Goal: Complete application form: Complete application form

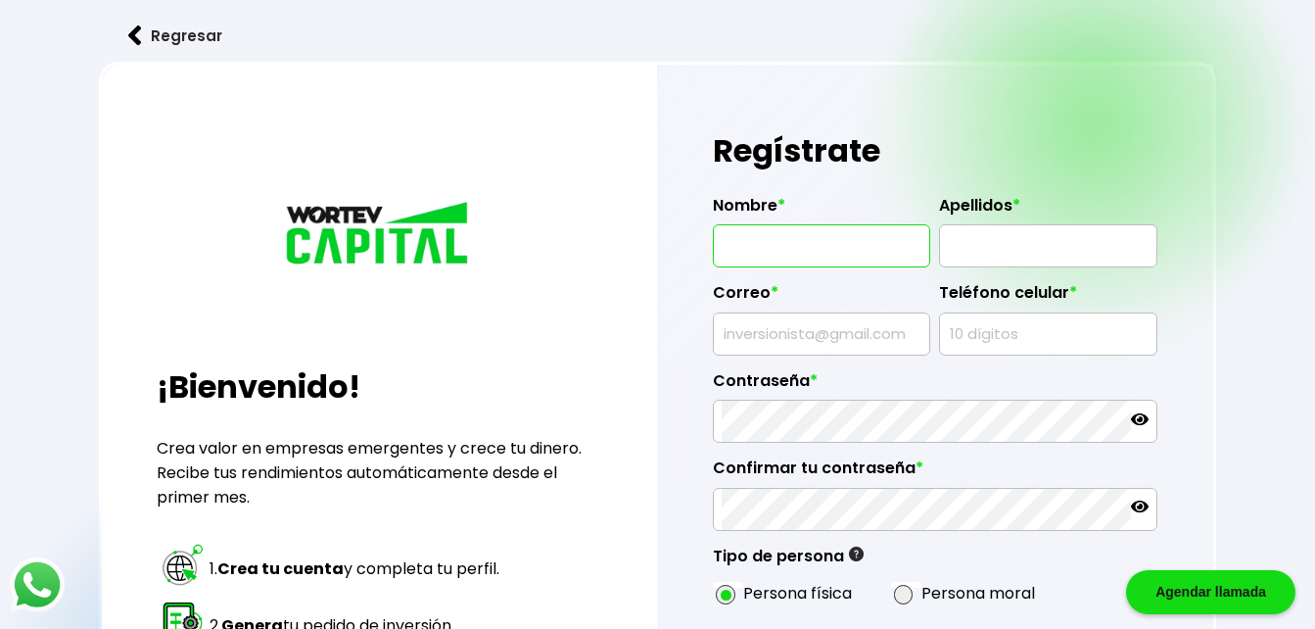
click at [915, 243] on input "text" at bounding box center [822, 245] width 200 height 41
type input "FELICITOS"
type input "[PERSON_NAME]"
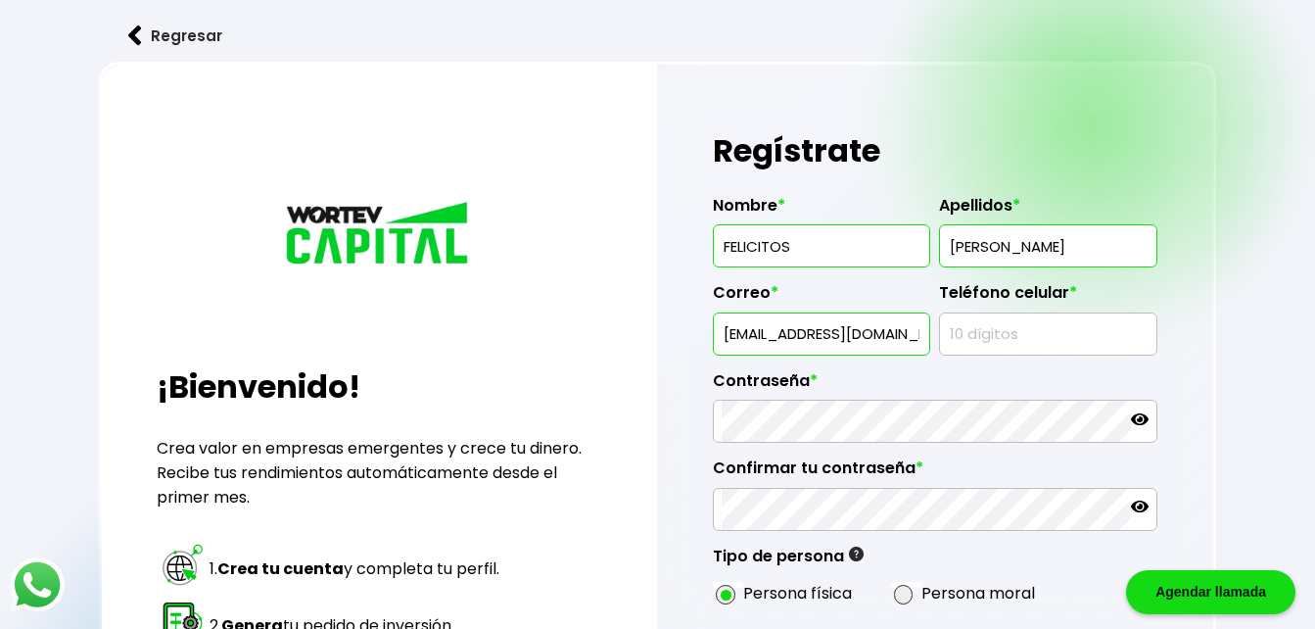
click at [915, 329] on input "[EMAIL_ADDRESS][DOMAIN_NAME]" at bounding box center [822, 333] width 200 height 41
click at [915, 329] on input "[DOMAIN_NAME]" at bounding box center [822, 333] width 200 height 41
type input "m"
type input "[EMAIL_ADDRESS][DOMAIN_NAME]"
click at [989, 351] on input "text" at bounding box center [1048, 333] width 200 height 41
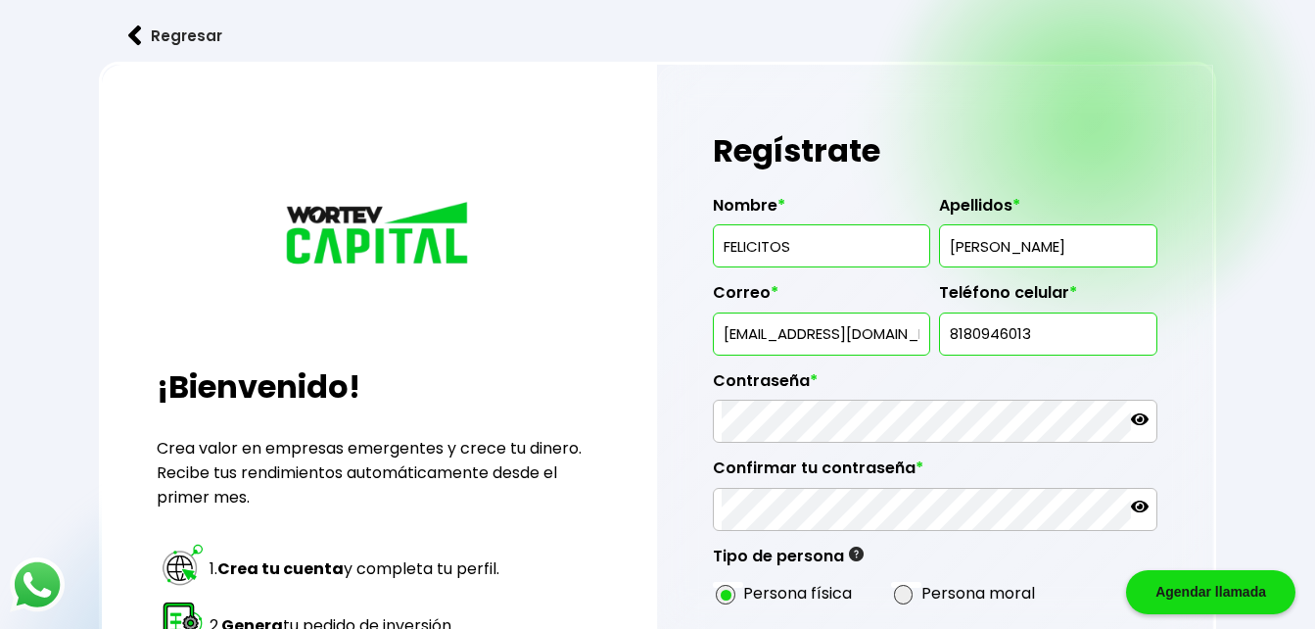
type input "8180946013"
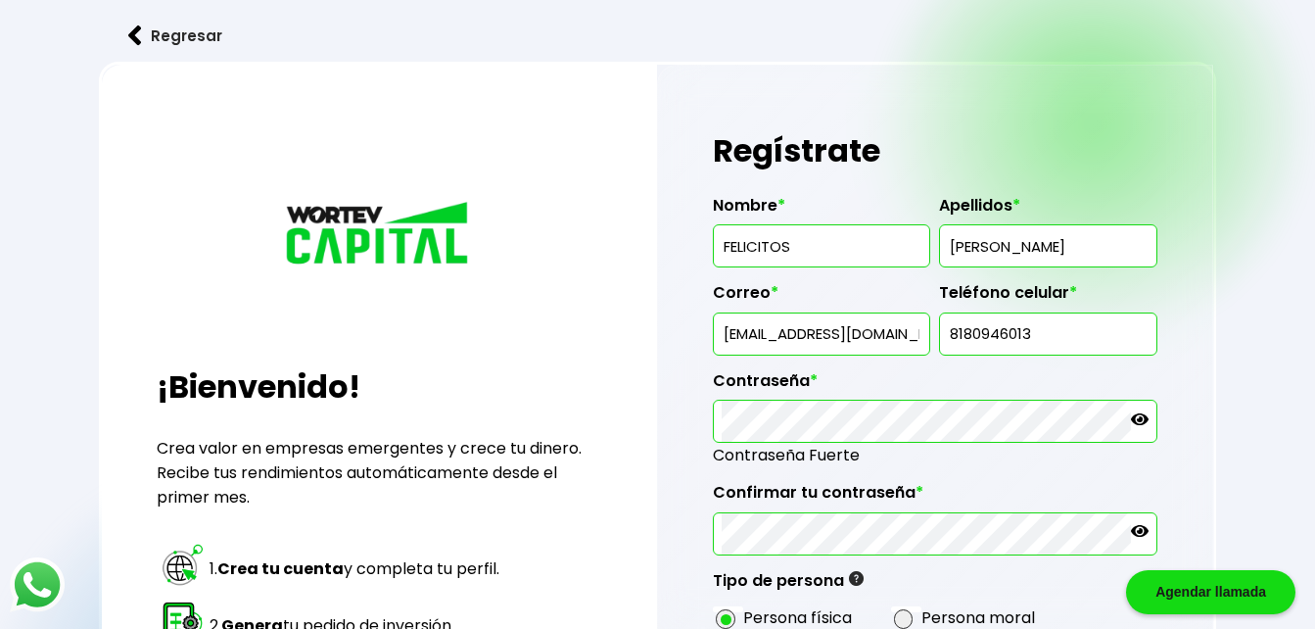
click at [1139, 537] on icon at bounding box center [1140, 531] width 18 height 12
click at [1144, 418] on icon at bounding box center [1140, 419] width 18 height 12
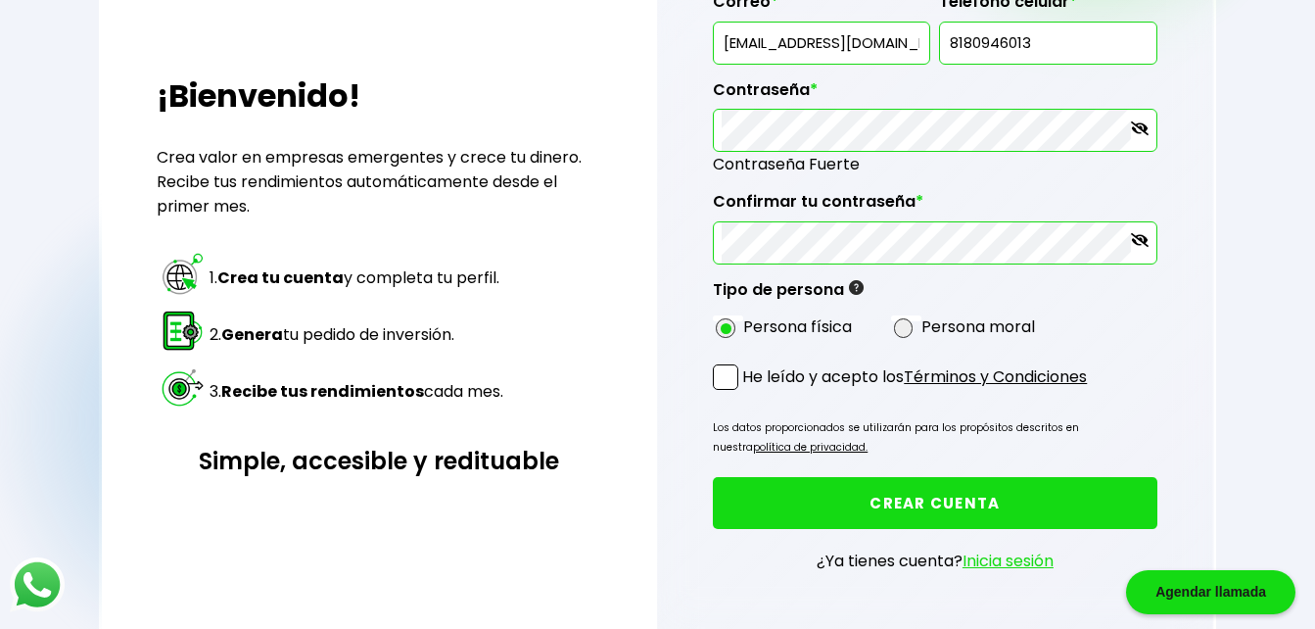
scroll to position [293, 0]
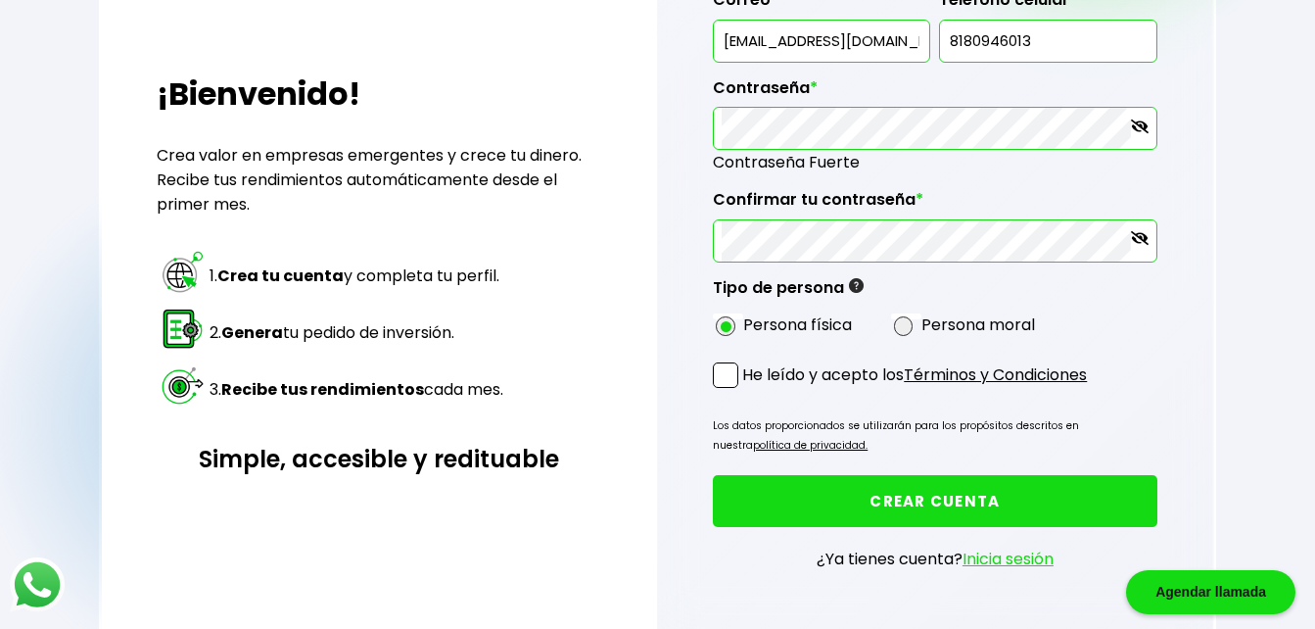
click at [721, 367] on span at bounding box center [725, 374] width 25 height 25
click at [746, 390] on input "He leído y acepto los Términos y Condiciones" at bounding box center [746, 390] width 0 height 0
click at [899, 331] on span at bounding box center [904, 326] width 20 height 20
click at [923, 331] on input "radio" at bounding box center [929, 325] width 13 height 13
radio input "true"
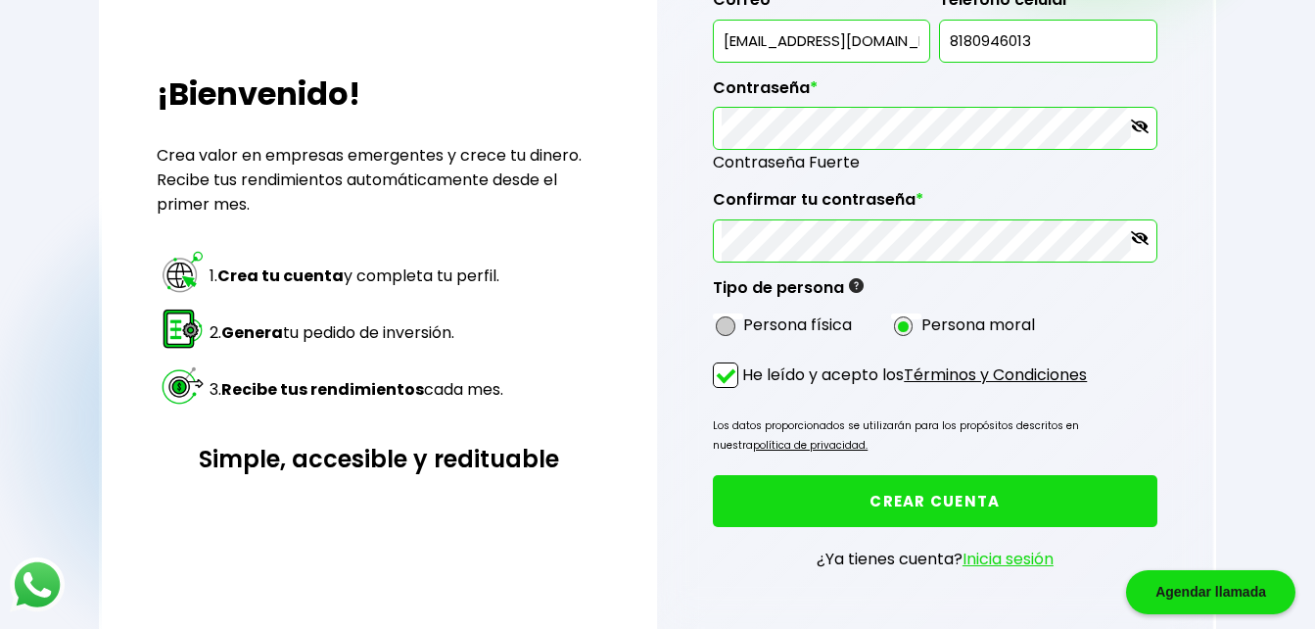
click at [724, 326] on span at bounding box center [726, 326] width 20 height 20
click at [745, 326] on input "radio" at bounding box center [751, 325] width 13 height 13
radio input "true"
click at [777, 507] on button "CREAR CUENTA" at bounding box center [935, 501] width 444 height 52
click at [828, 492] on button "CREAR CUENTA" at bounding box center [935, 501] width 444 height 52
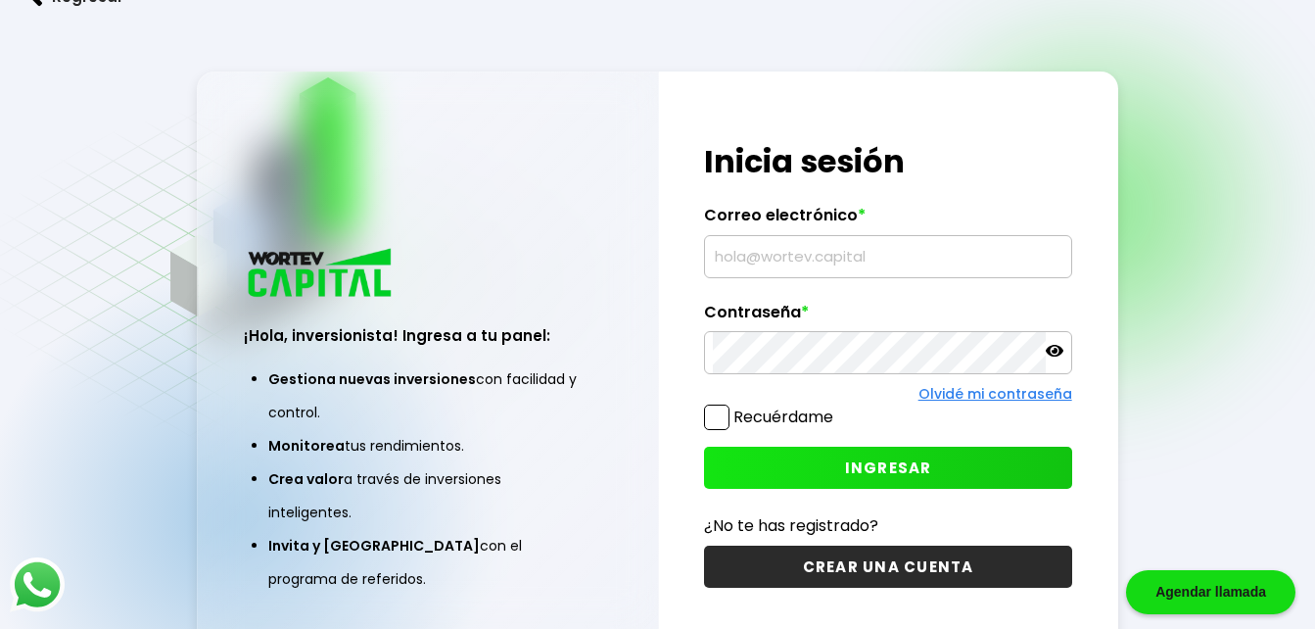
type input "[EMAIL_ADDRESS][DOMAIN_NAME]"
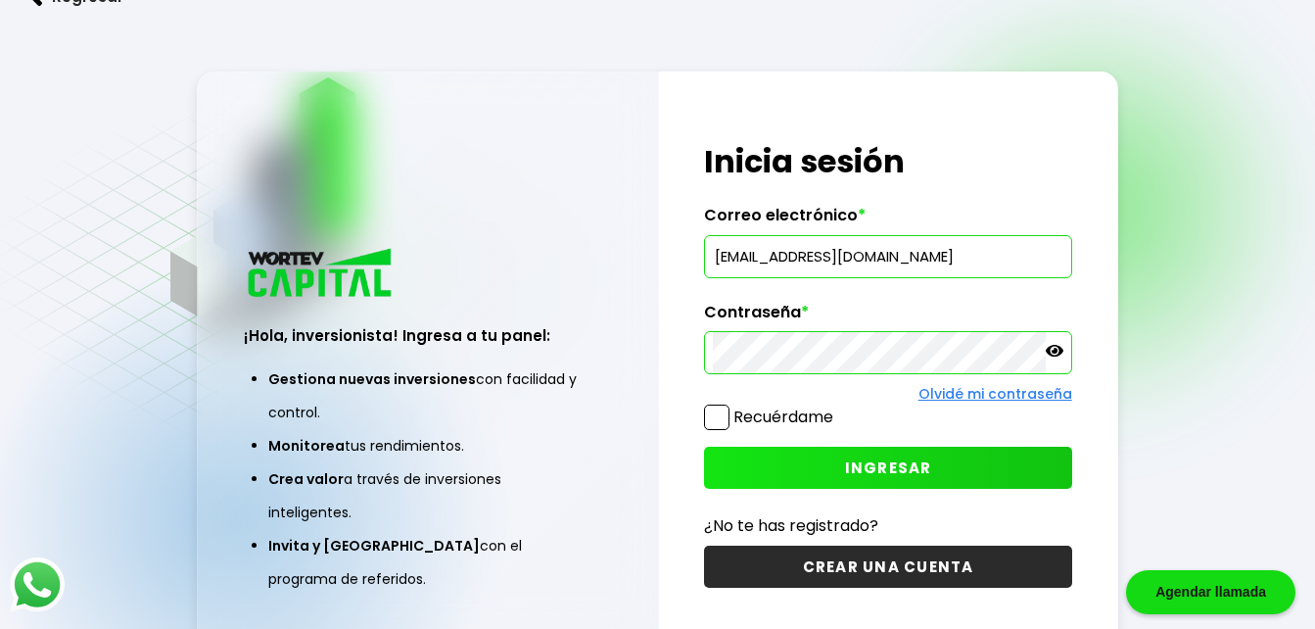
click at [722, 414] on span at bounding box center [716, 416] width 25 height 25
click at [837, 407] on input "Recuérdame" at bounding box center [837, 407] width 0 height 0
click at [931, 462] on button "INGRESAR" at bounding box center [887, 467] width 367 height 42
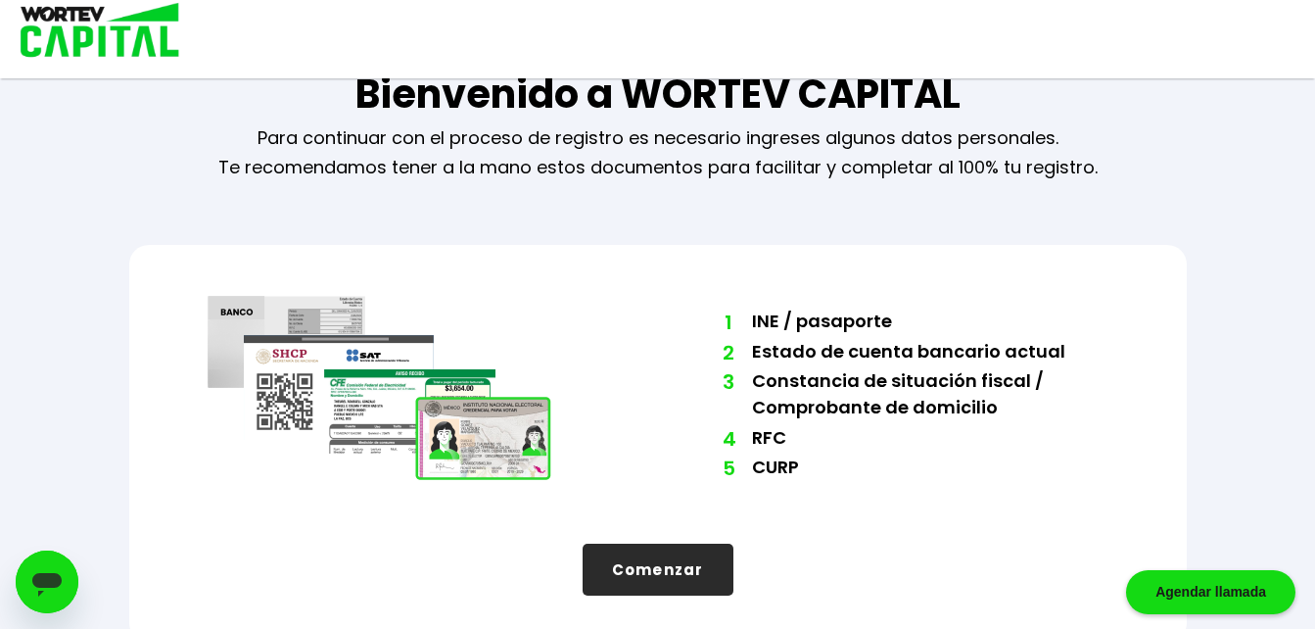
scroll to position [67, 0]
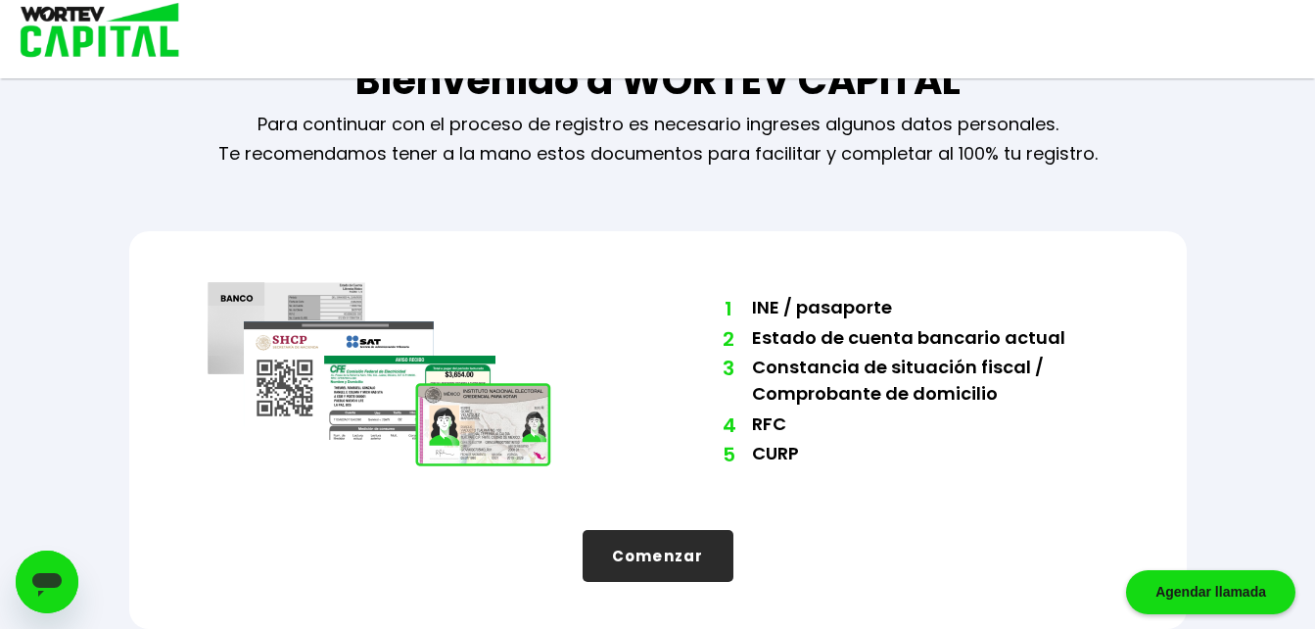
click at [653, 571] on button "Comenzar" at bounding box center [658, 556] width 151 height 52
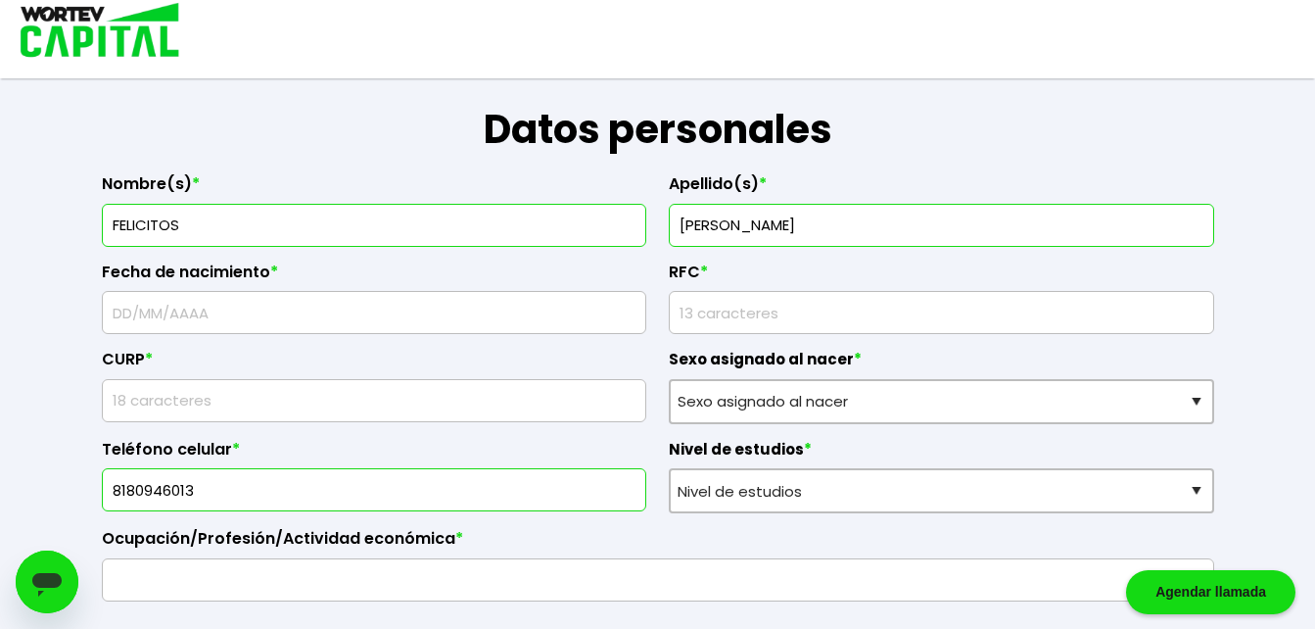
scroll to position [350, 0]
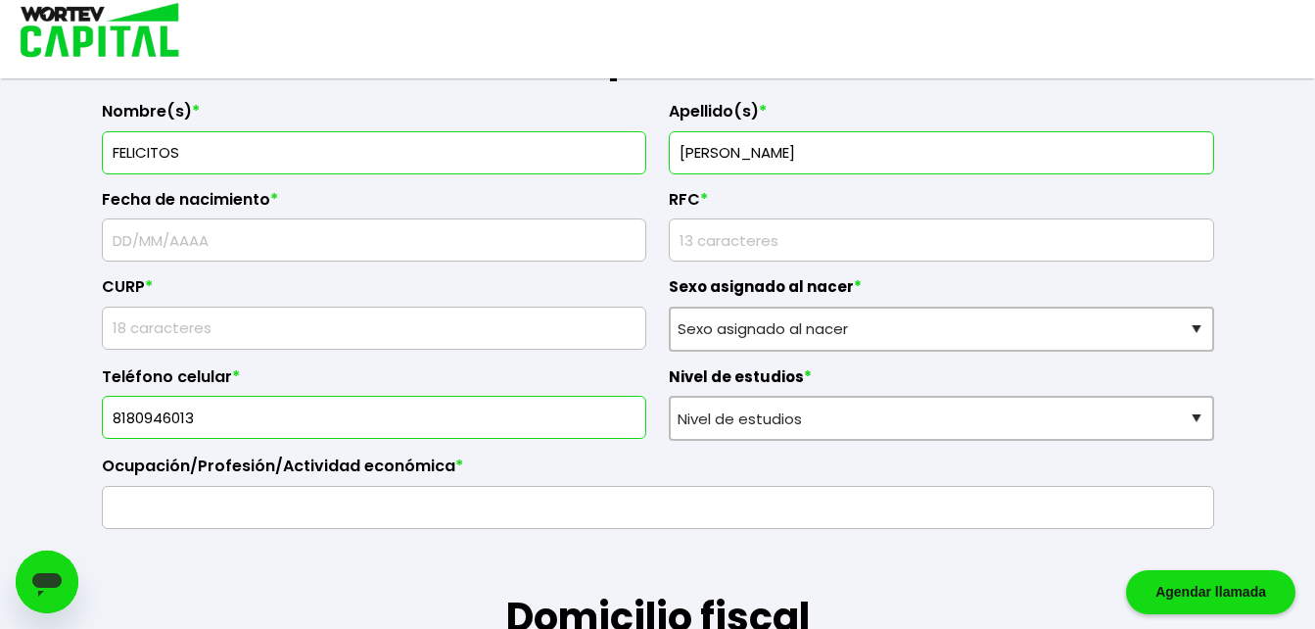
click at [415, 255] on input "text" at bounding box center [375, 239] width 528 height 41
type input "23/06/1996"
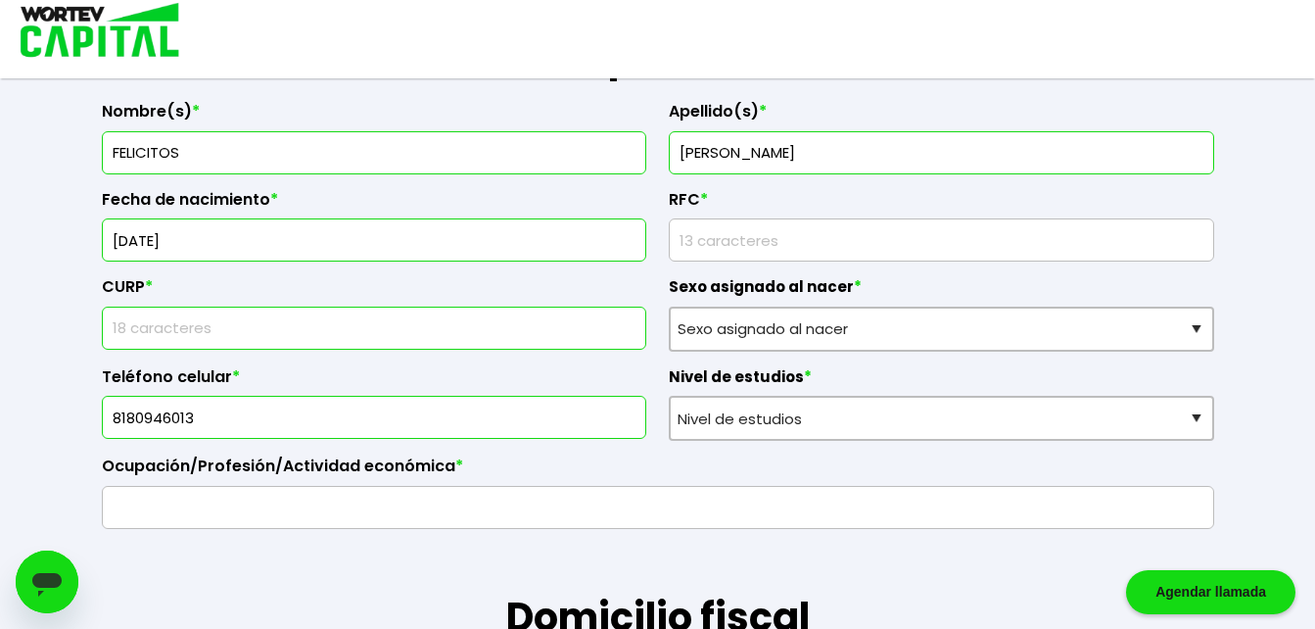
click at [293, 335] on input "text" at bounding box center [375, 327] width 528 height 41
type input "JIRF960623GHRMQL05"
click at [305, 497] on input "text" at bounding box center [658, 507] width 1095 height 41
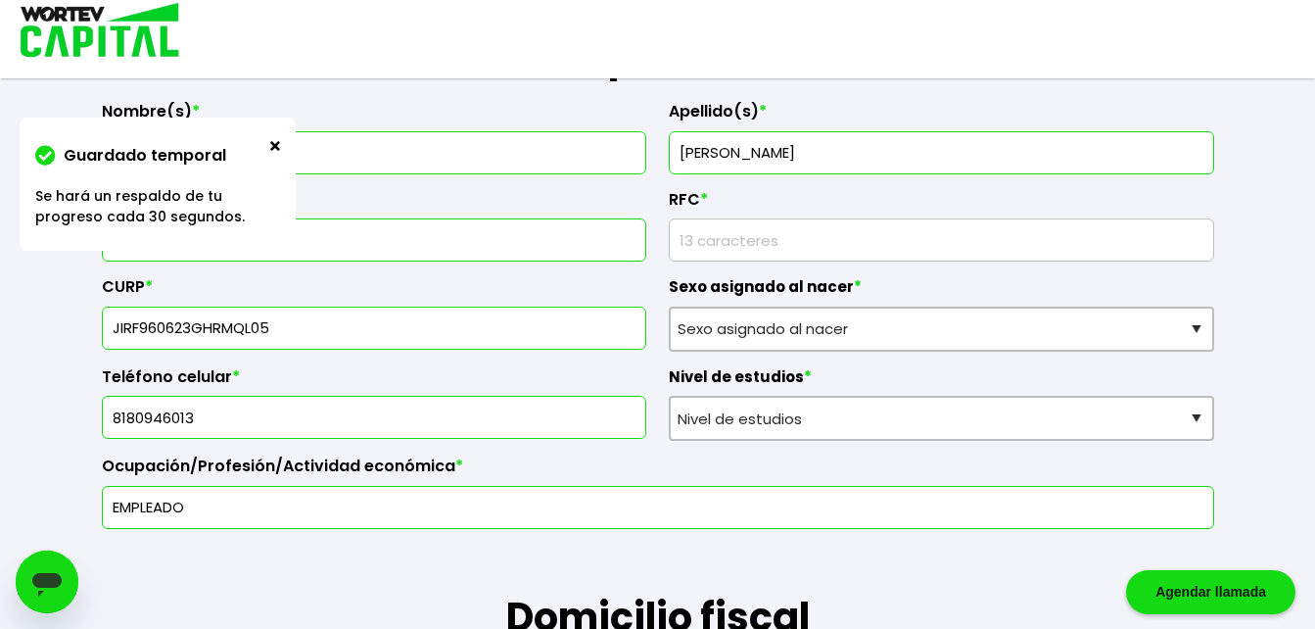
type input "EMPLEADO"
click at [773, 247] on input "rfc" at bounding box center [942, 239] width 528 height 41
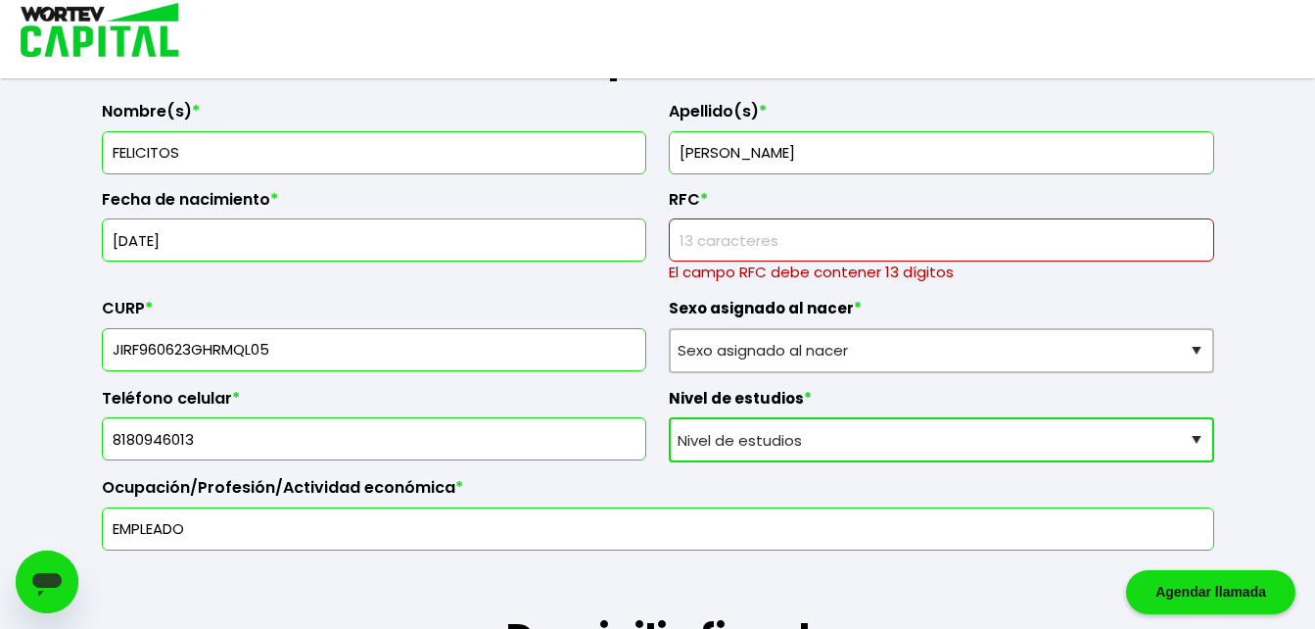
click at [789, 421] on select "Nivel de estudios Primaria Secundaria Bachillerato Licenciatura Posgrado" at bounding box center [941, 439] width 545 height 45
select select "Bachillerato"
click at [669, 417] on select "Nivel de estudios Primaria Secundaria Bachillerato Licenciatura Posgrado" at bounding box center [941, 439] width 545 height 45
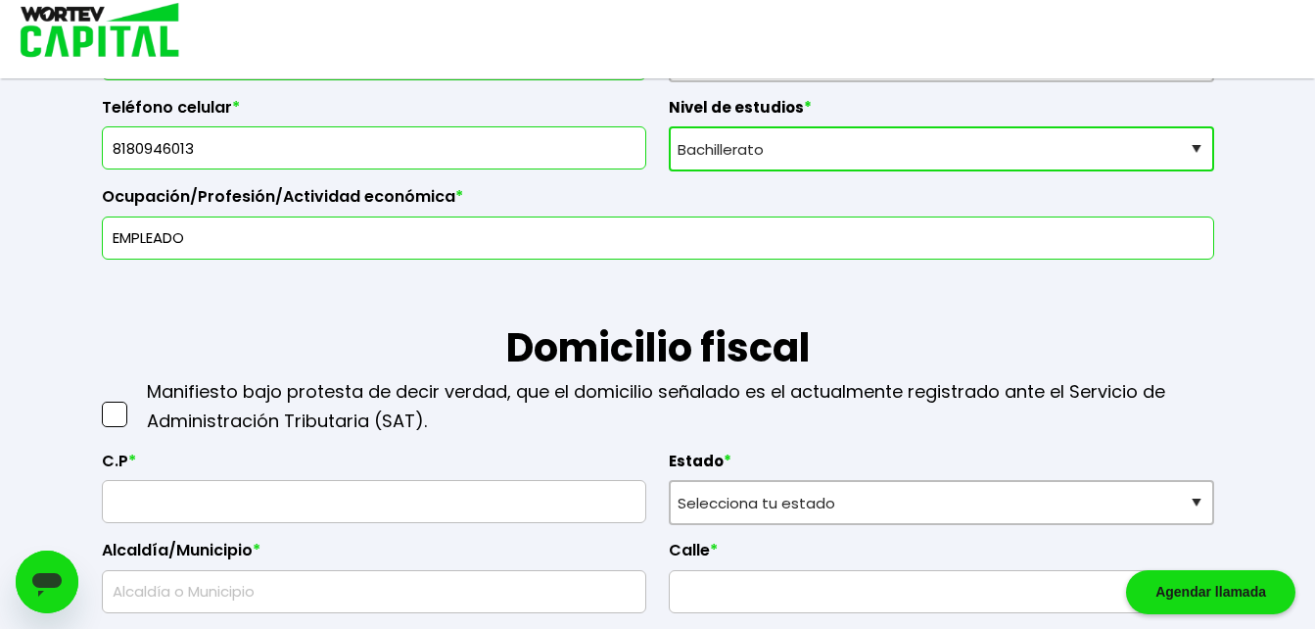
scroll to position [752, 0]
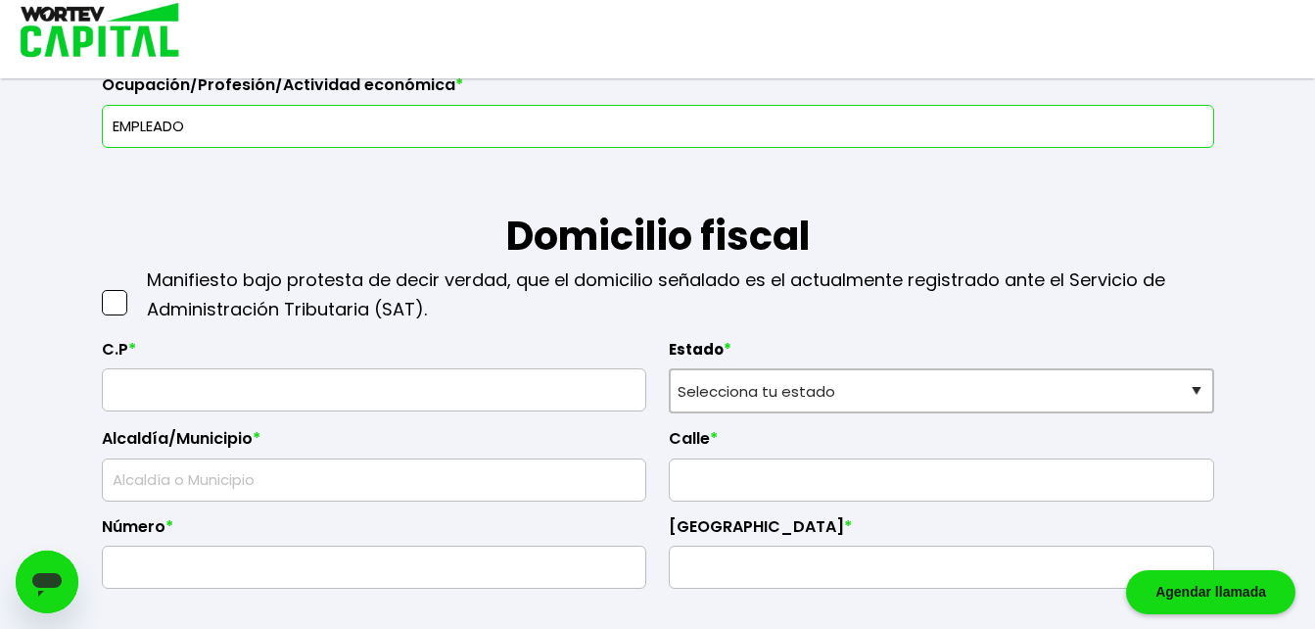
click at [113, 310] on span at bounding box center [114, 302] width 25 height 25
click at [135, 293] on input "checkbox" at bounding box center [135, 293] width 0 height 0
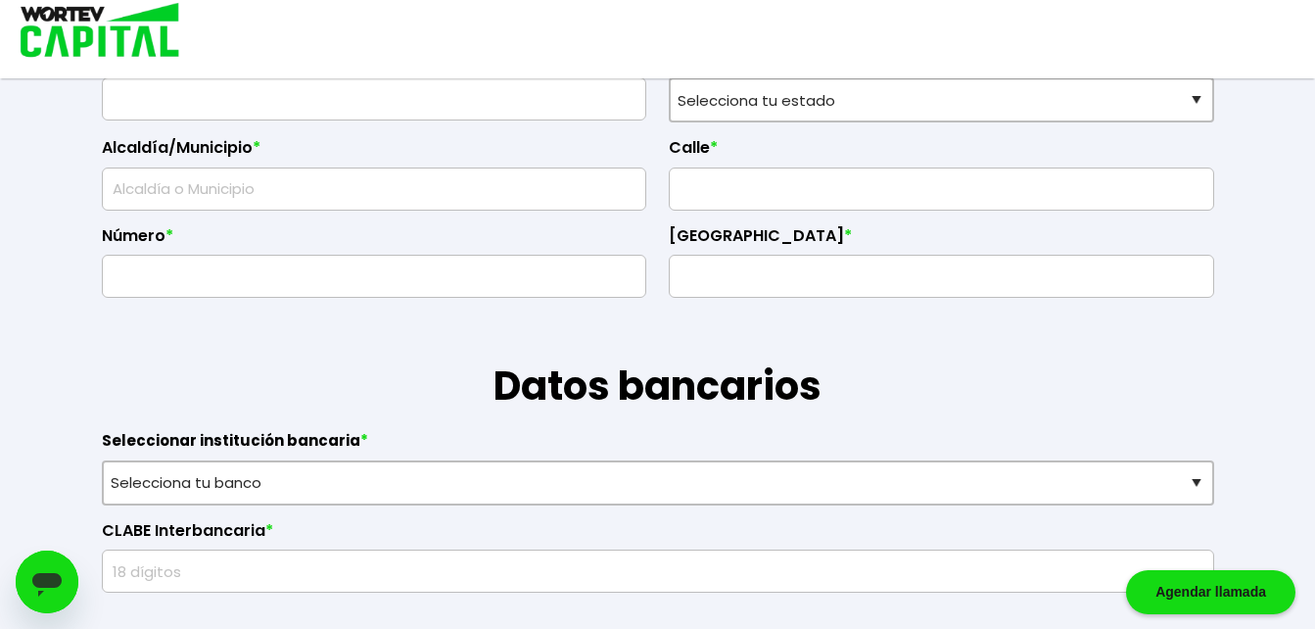
scroll to position [1205, 0]
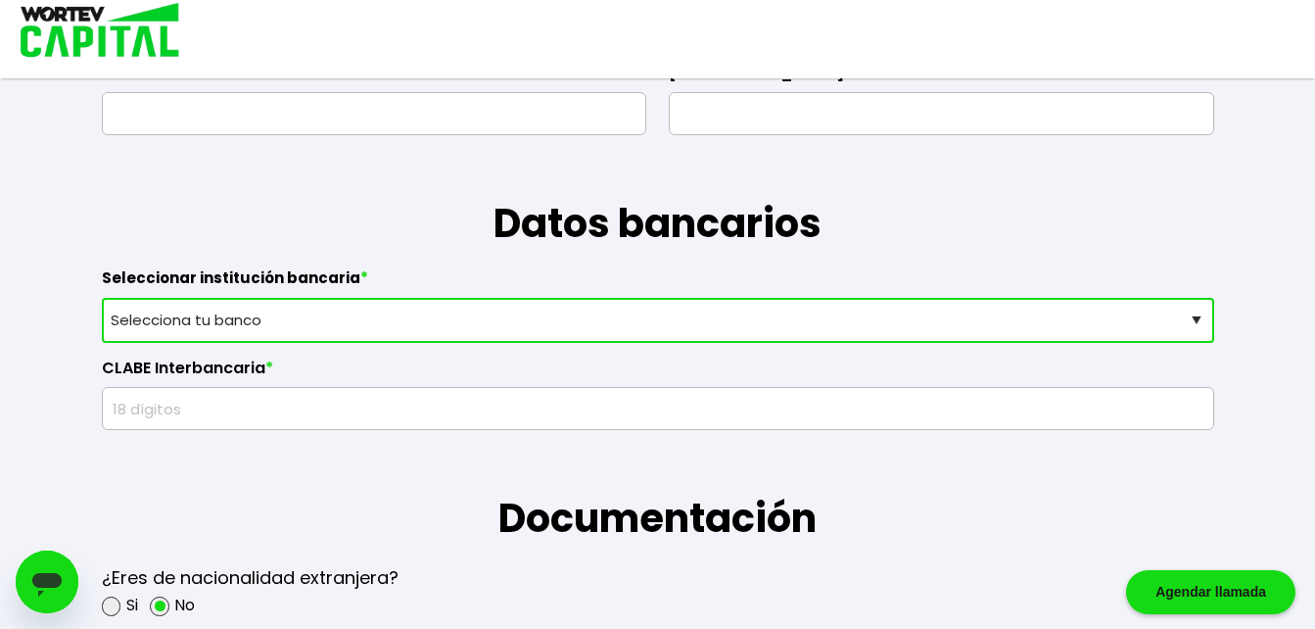
click at [1185, 325] on select "Selecciona tu banco ABC Capital Actinver Afirme Albo ASP Banamex Banbajio Banco…" at bounding box center [658, 320] width 1112 height 45
select select "BBVA Bancomer"
click at [102, 298] on select "Selecciona tu banco ABC Capital Actinver Afirme Albo ASP Banamex Banbajio Banco…" at bounding box center [658, 320] width 1112 height 45
click at [469, 425] on input "text" at bounding box center [658, 408] width 1095 height 41
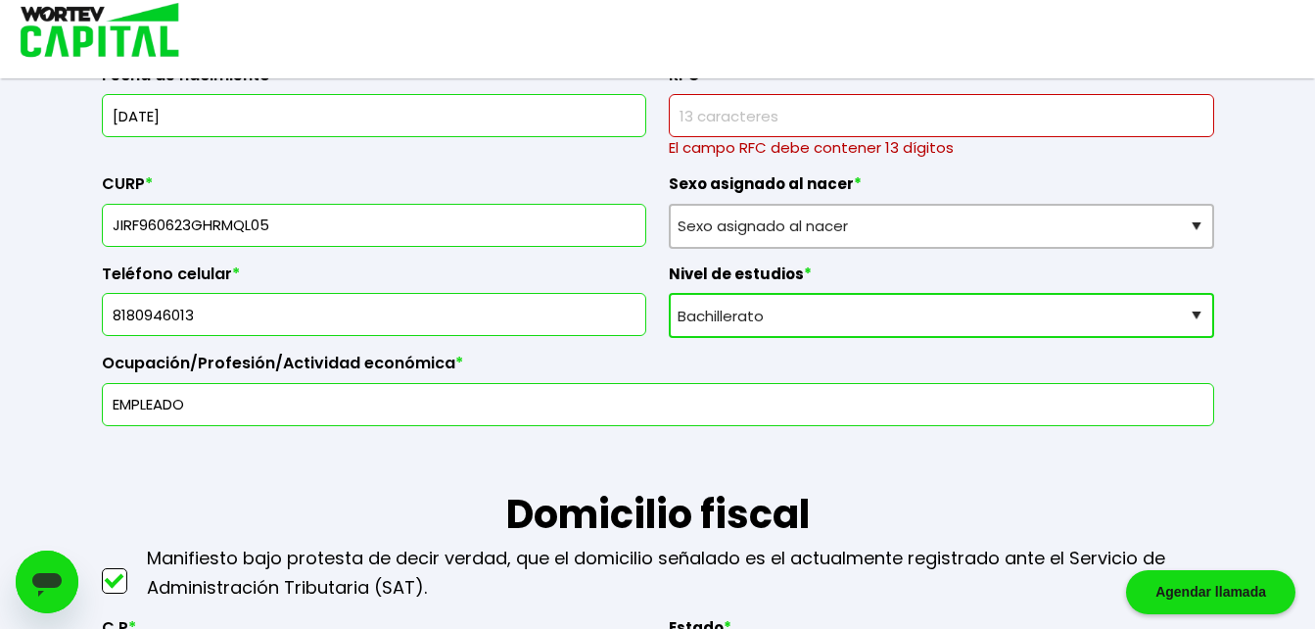
scroll to position [485, 0]
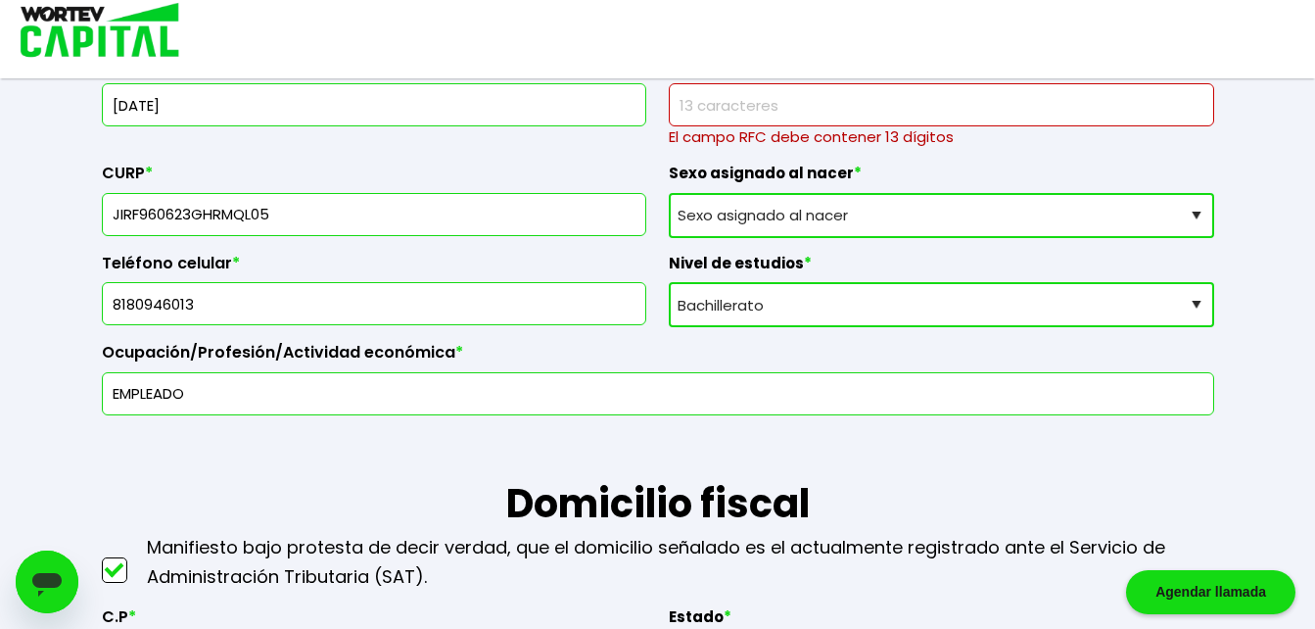
click at [1151, 215] on select "Sexo asignado al nacer Hombre Mujer Prefiero no contestar" at bounding box center [941, 215] width 545 height 45
select select "Hombre"
click at [669, 193] on select "Sexo asignado al nacer Hombre Mujer Prefiero no contestar" at bounding box center [941, 215] width 545 height 45
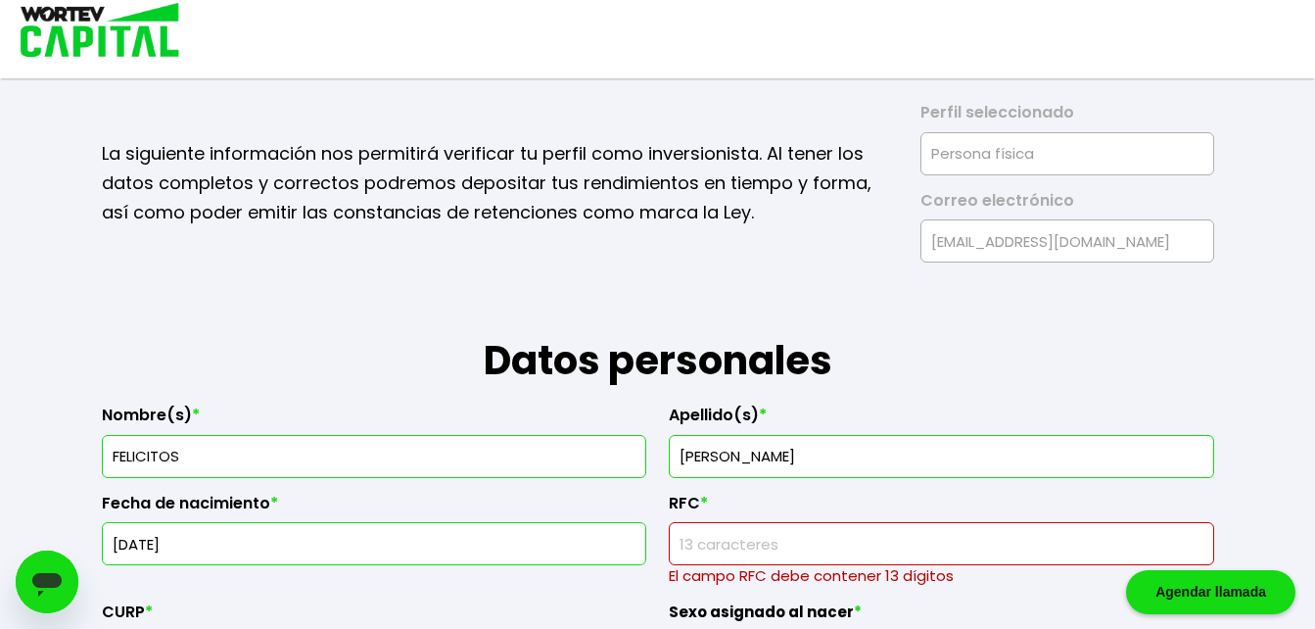
scroll to position [0, 0]
